Goal: Find specific page/section: Find specific page/section

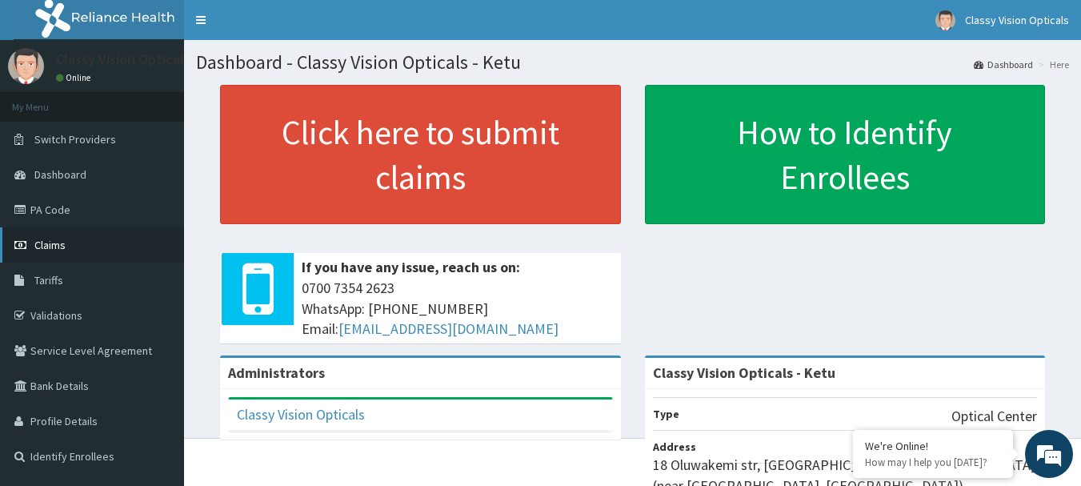
click at [46, 246] on span "Claims" at bounding box center [49, 245] width 31 height 14
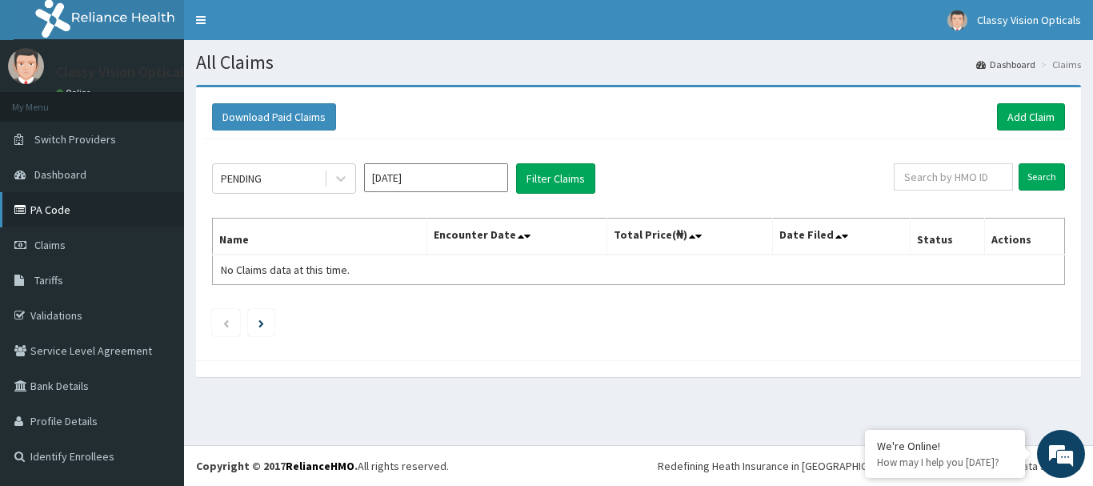
click at [59, 205] on link "PA Code" at bounding box center [92, 209] width 184 height 35
